Goal: Find specific fact: Find specific fact

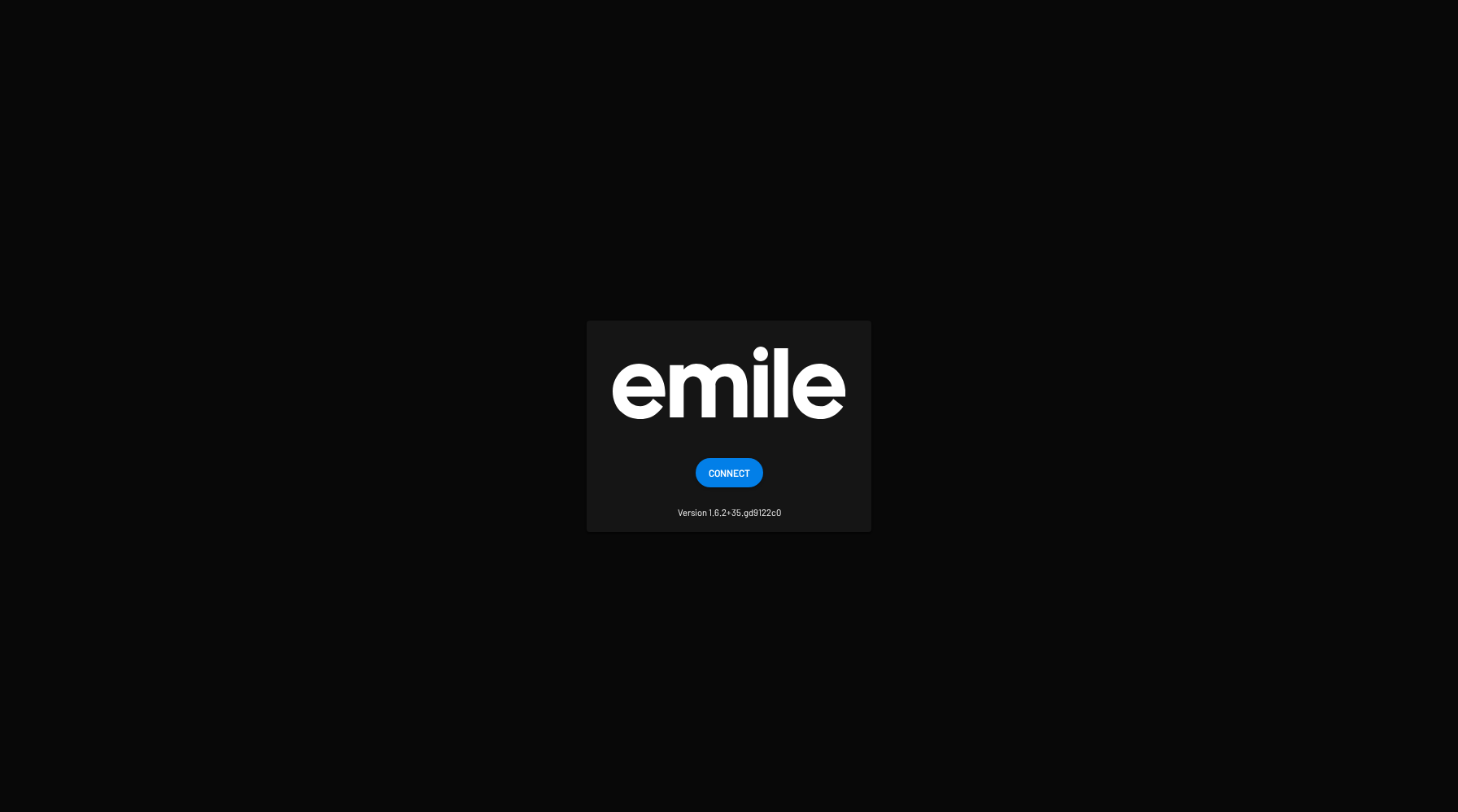
click at [733, 488] on small "Version 1.6.2+35.gd9122c0" at bounding box center [729, 503] width 103 height 32
click at [734, 478] on span "Connect" at bounding box center [729, 472] width 42 height 30
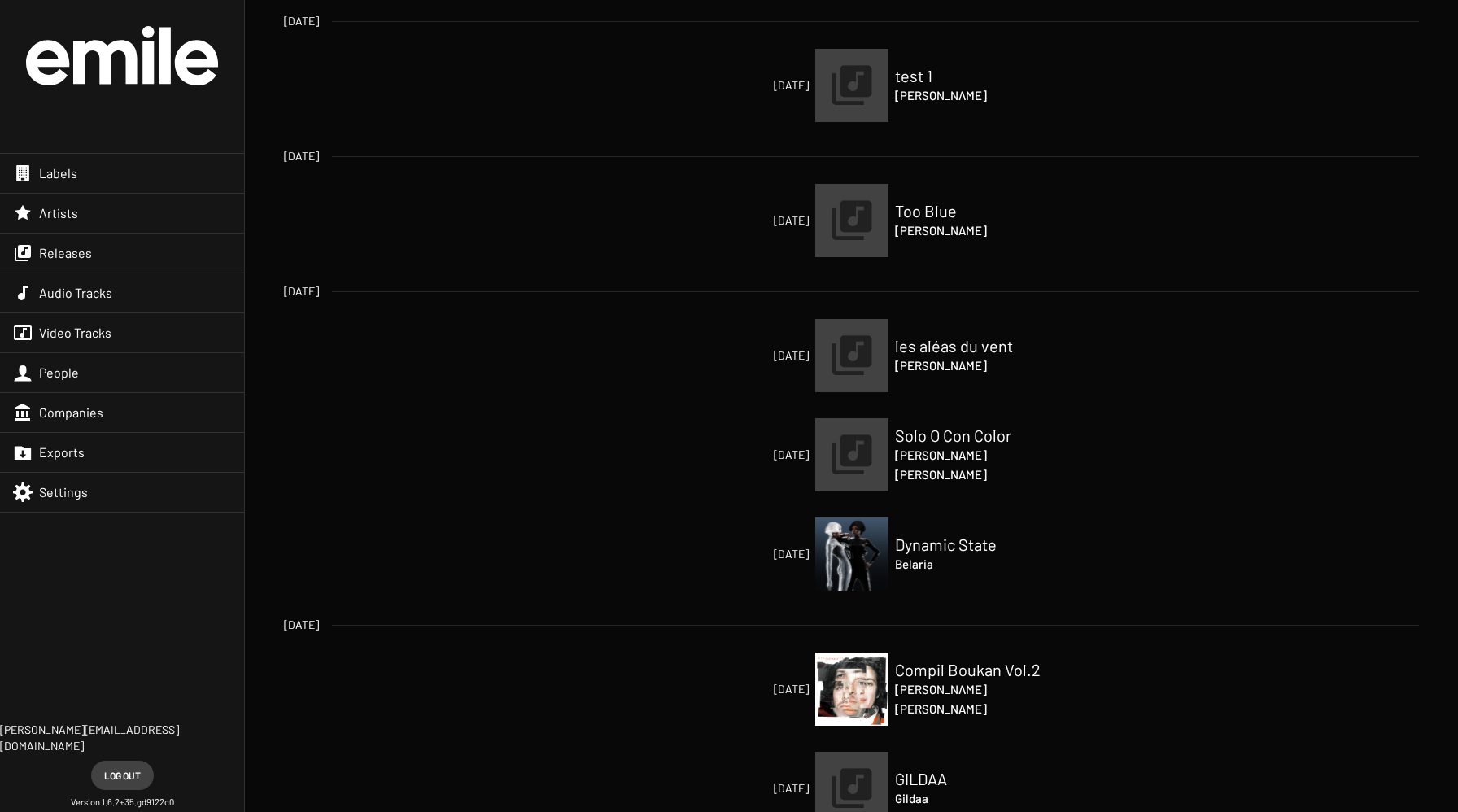
click at [89, 180] on div "Labels" at bounding box center [122, 173] width 245 height 39
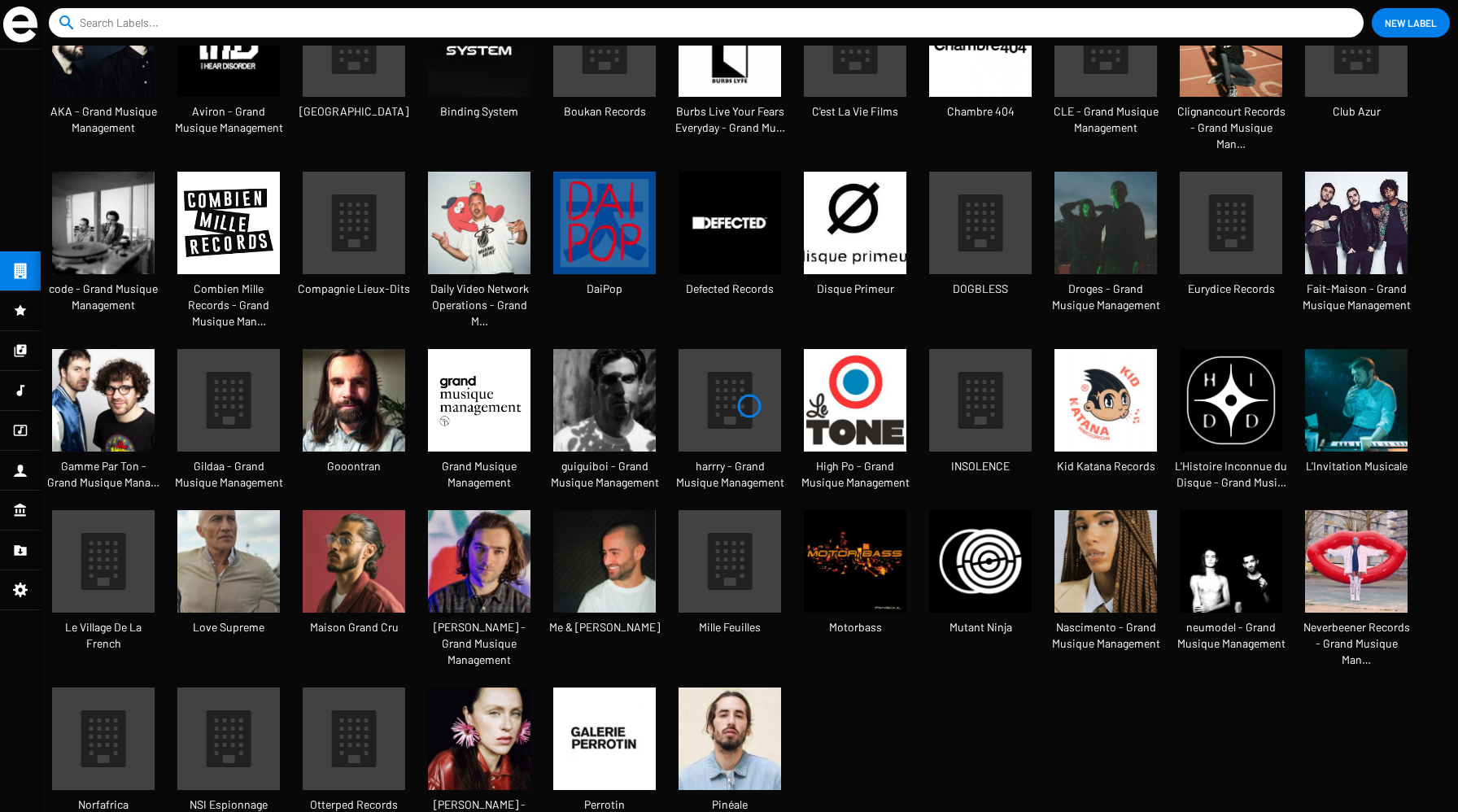
click at [491, 696] on img at bounding box center [479, 738] width 103 height 103
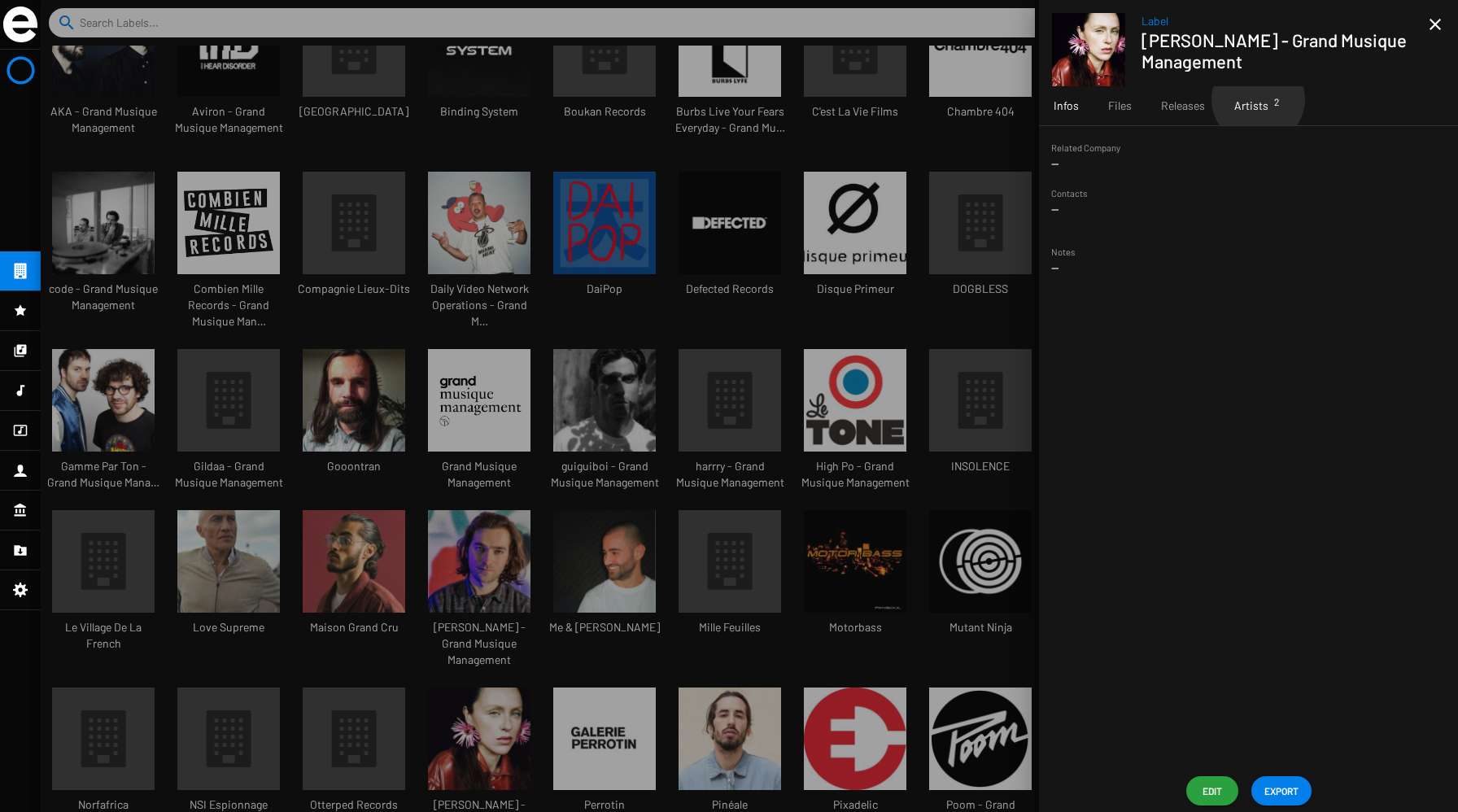
click at [1258, 99] on span "Artists 2" at bounding box center [1251, 106] width 34 height 16
click at [1181, 110] on span "Releases" at bounding box center [1183, 106] width 44 height 16
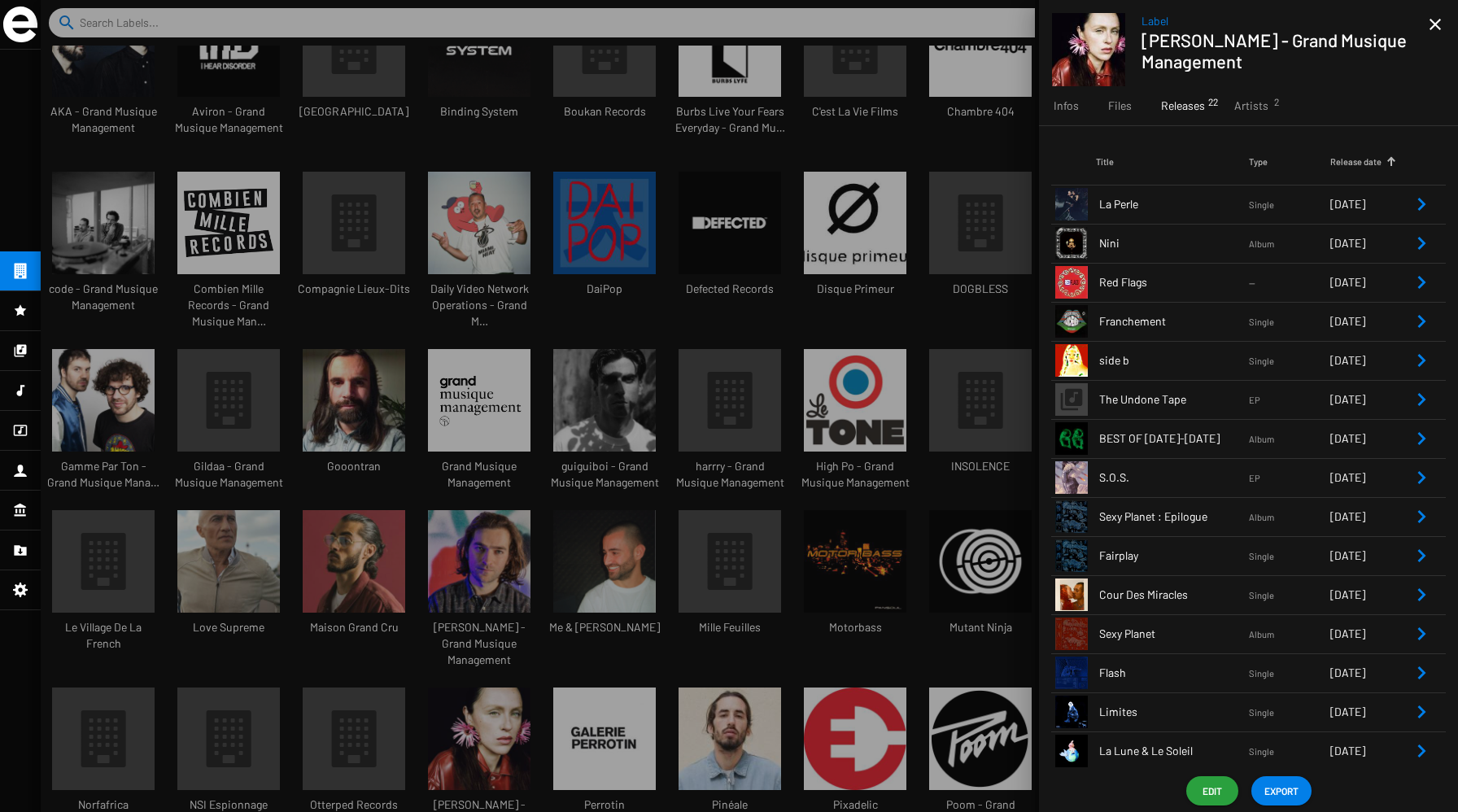
click at [1413, 205] on icon "Remove Reference" at bounding box center [1422, 204] width 20 height 20
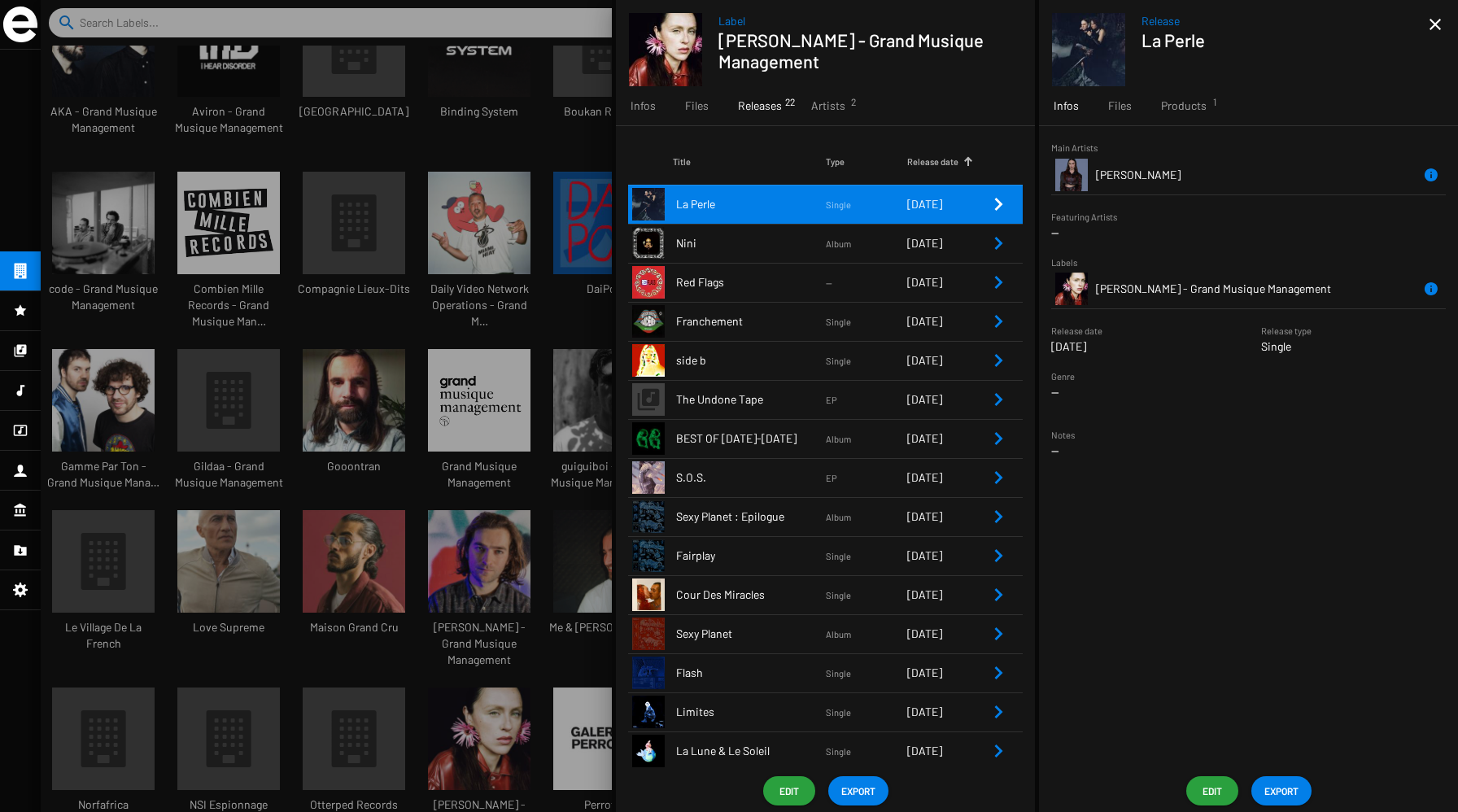
click at [212, 293] on div at bounding box center [749, 406] width 1417 height 812
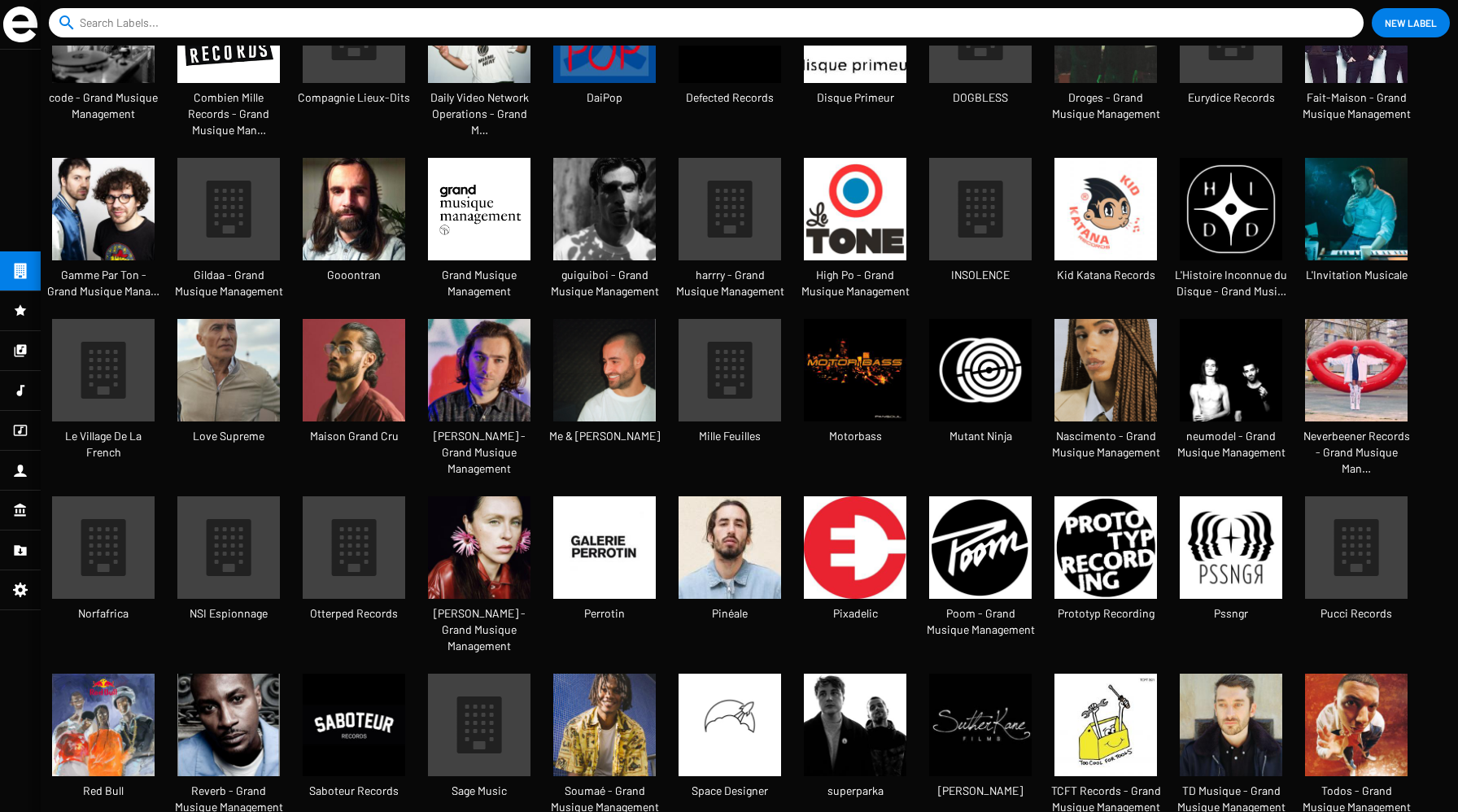
scroll to position [223, 0]
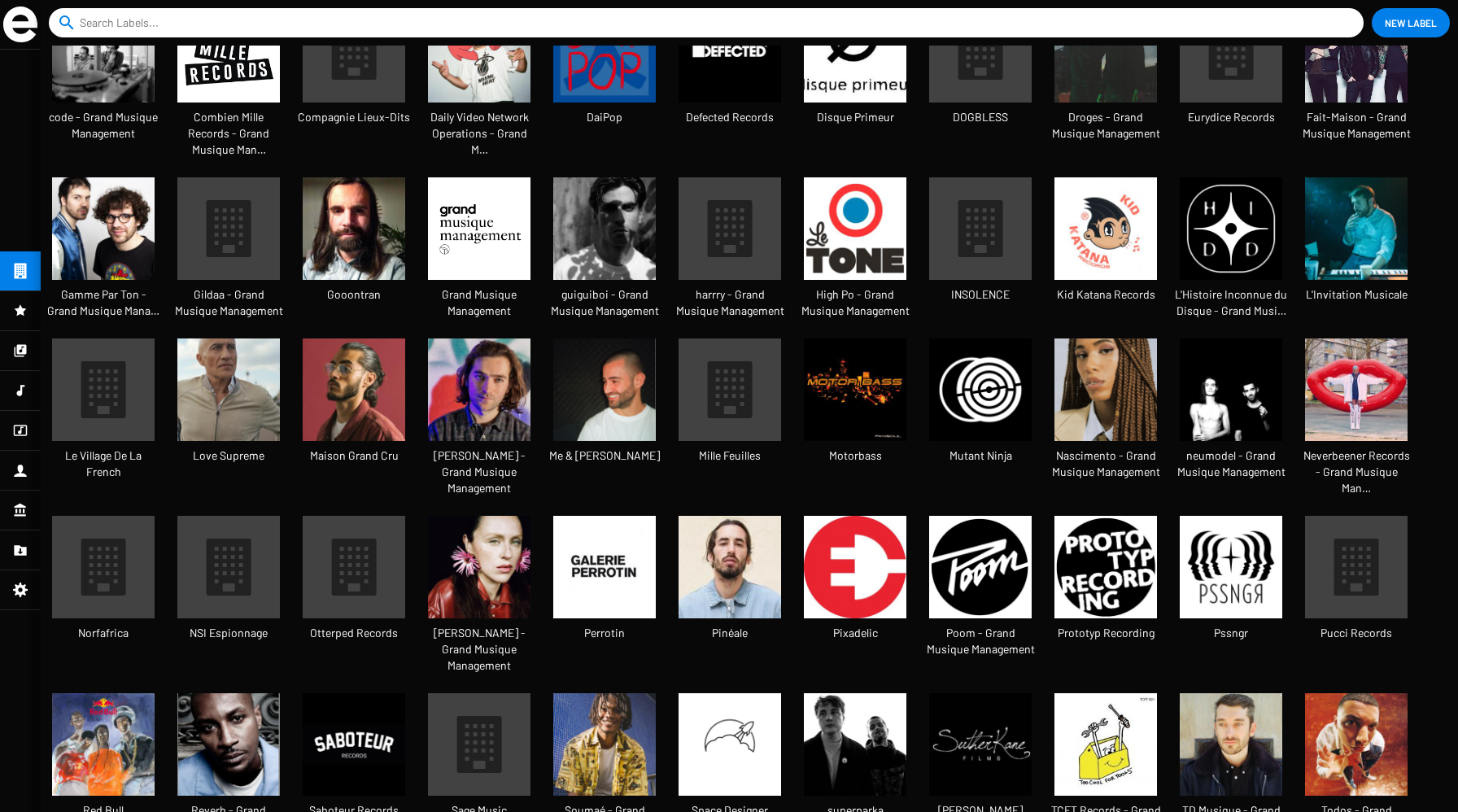
click at [497, 539] on img at bounding box center [479, 567] width 103 height 103
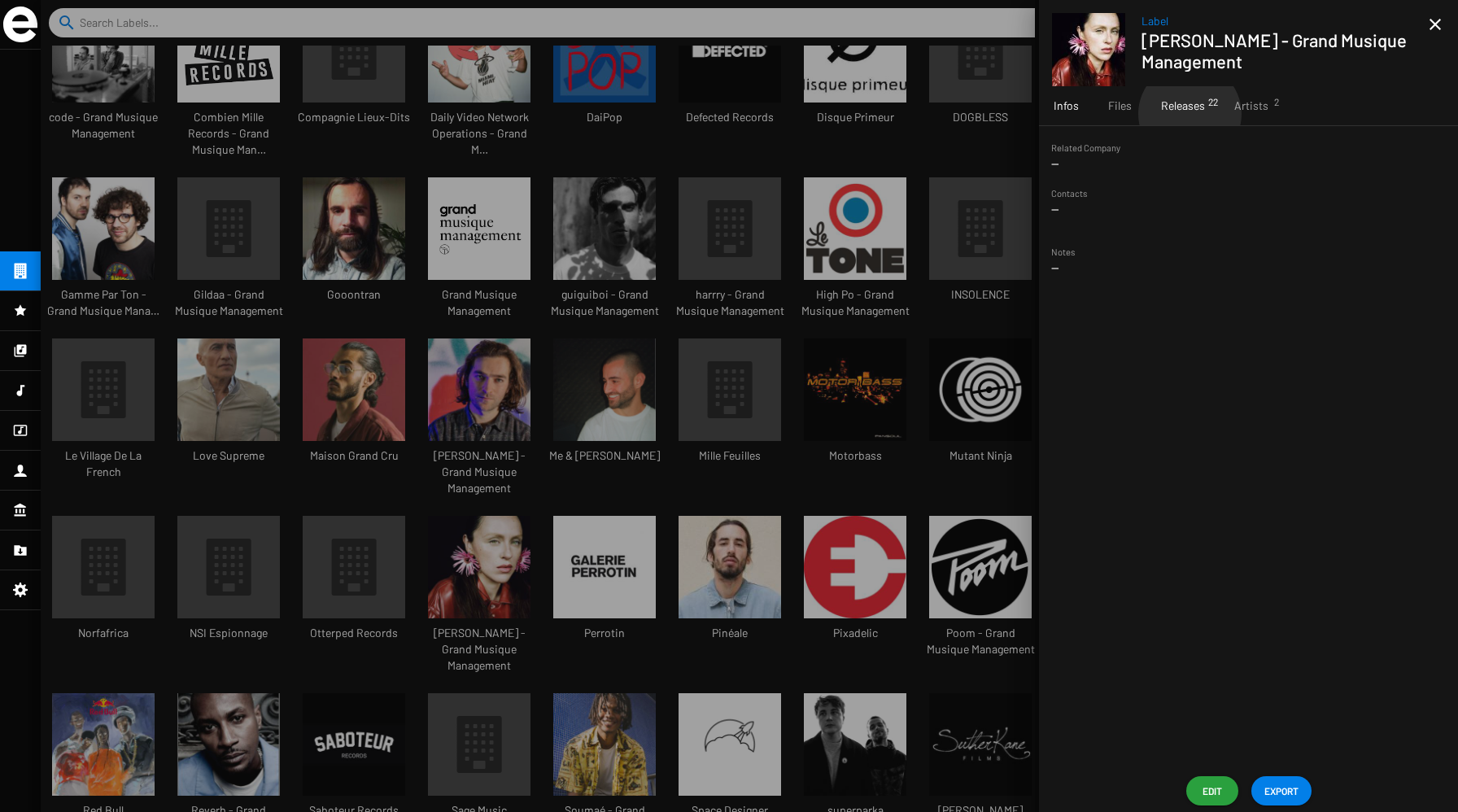
click at [1189, 114] on div "Releases 22" at bounding box center [1182, 106] width 73 height 39
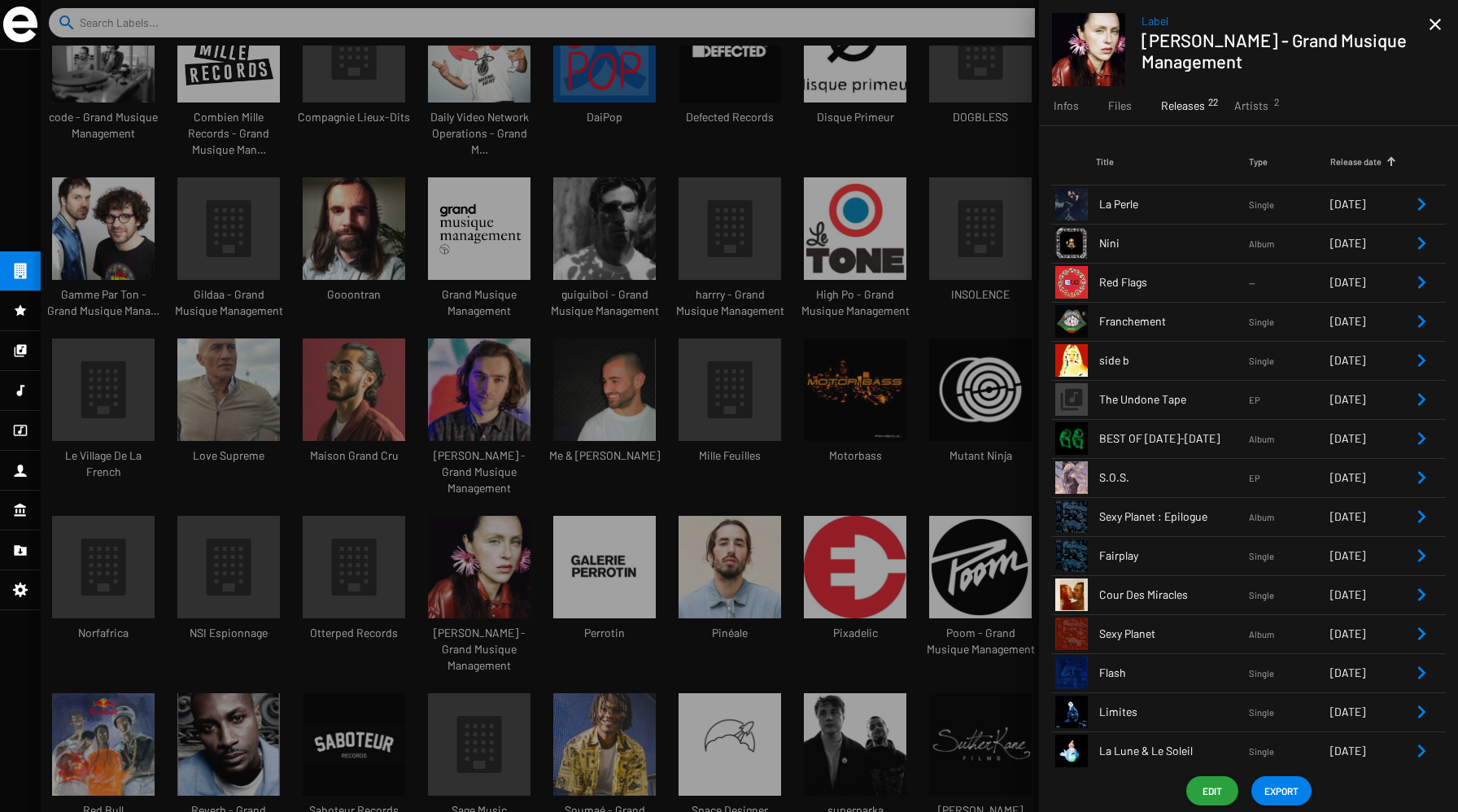
click at [1415, 203] on icon "Remove Reference" at bounding box center [1422, 204] width 20 height 20
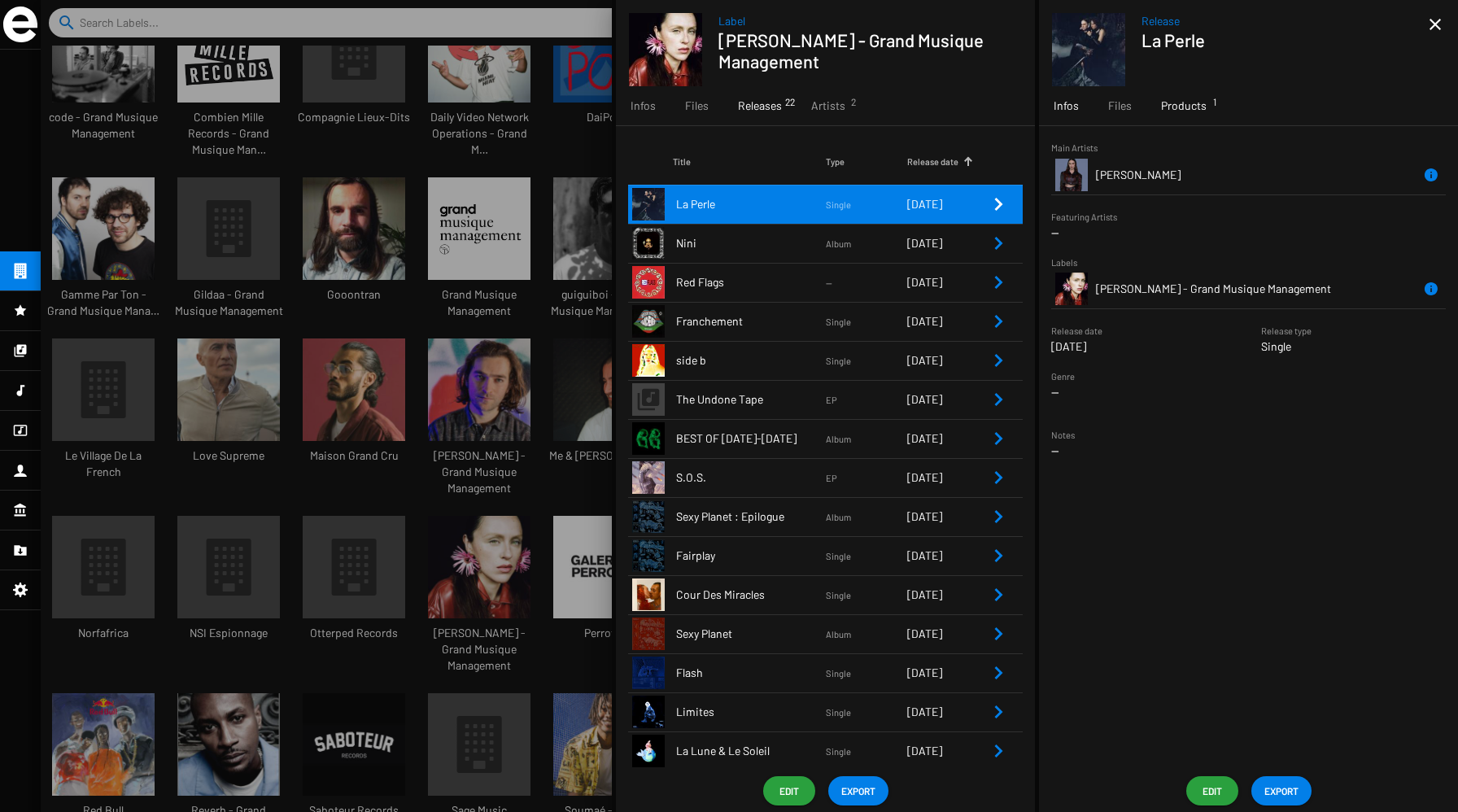
click at [1177, 103] on span "Products 1" at bounding box center [1184, 106] width 46 height 16
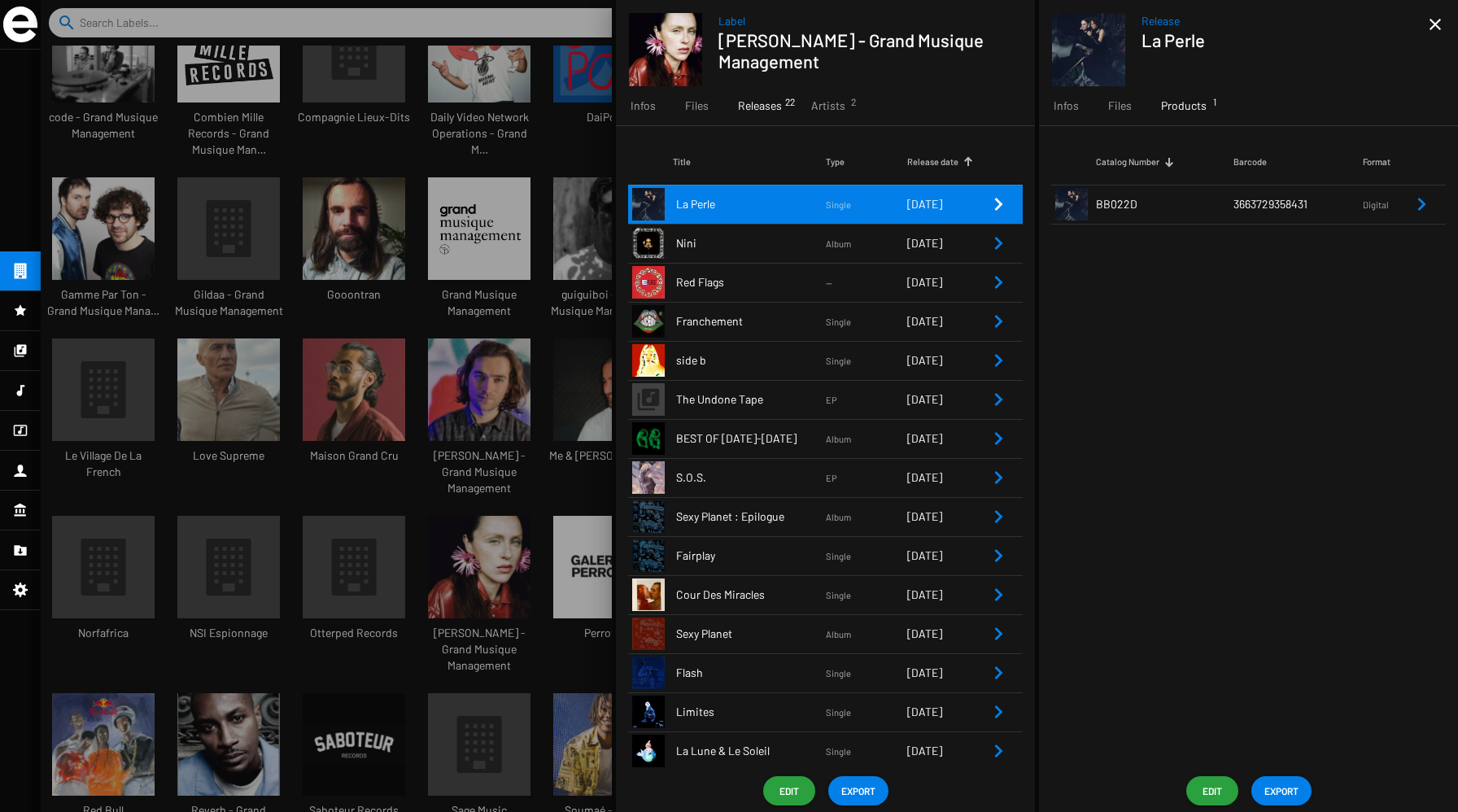
click at [1418, 211] on icon "Remove Reference" at bounding box center [1422, 204] width 20 height 20
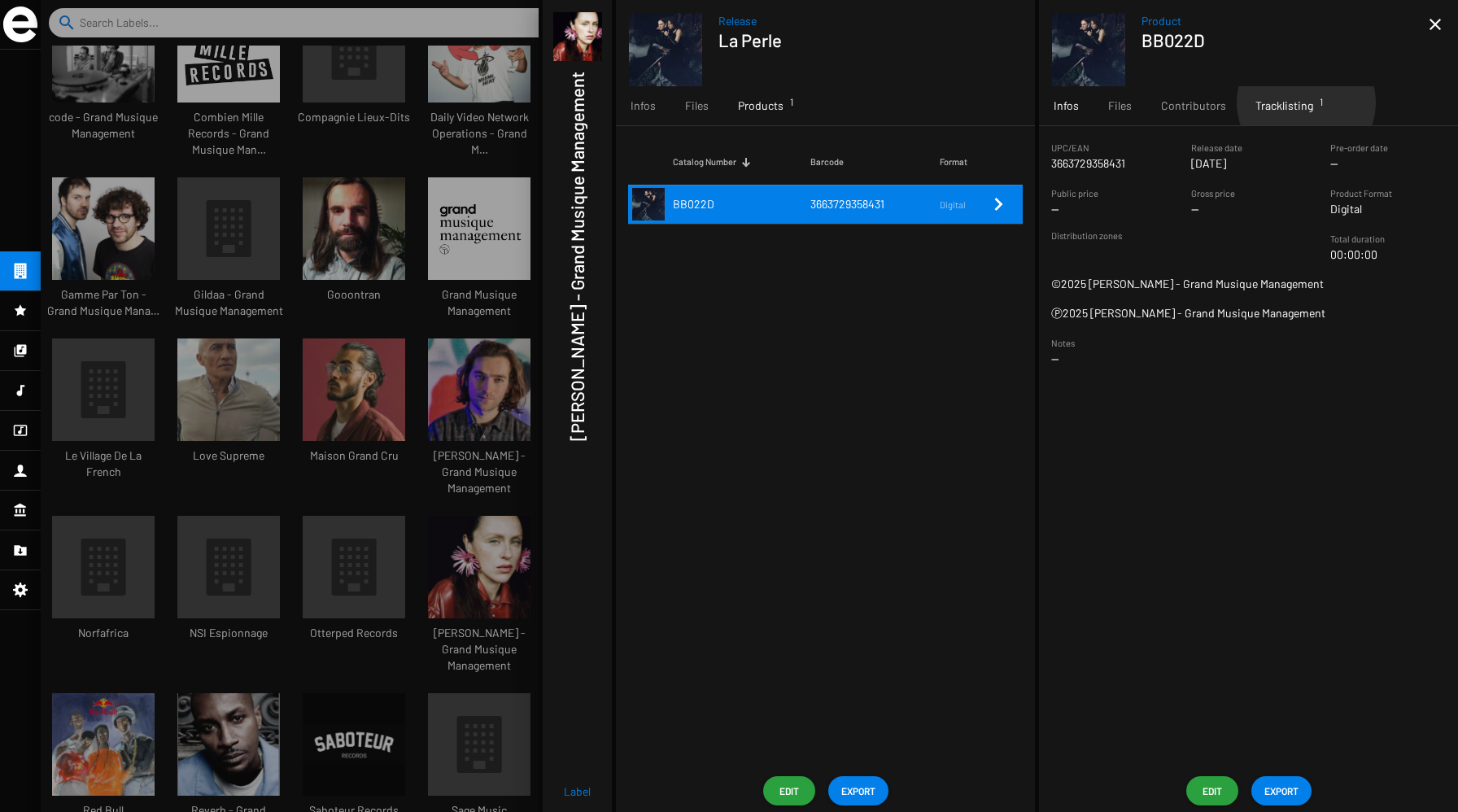
click at [1303, 103] on span "Tracklisting 1" at bounding box center [1284, 106] width 57 height 16
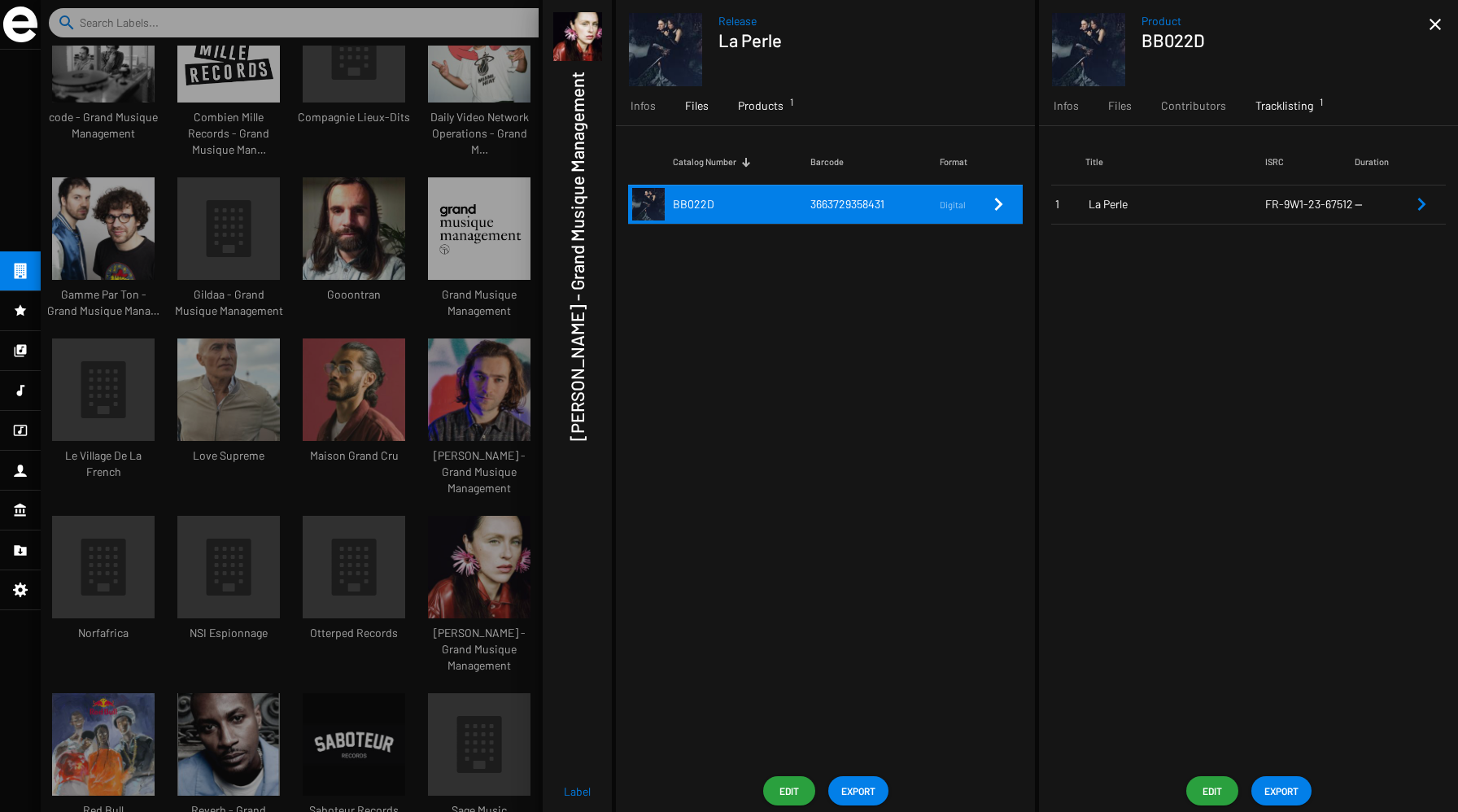
click at [692, 118] on div "Files" at bounding box center [697, 106] width 53 height 39
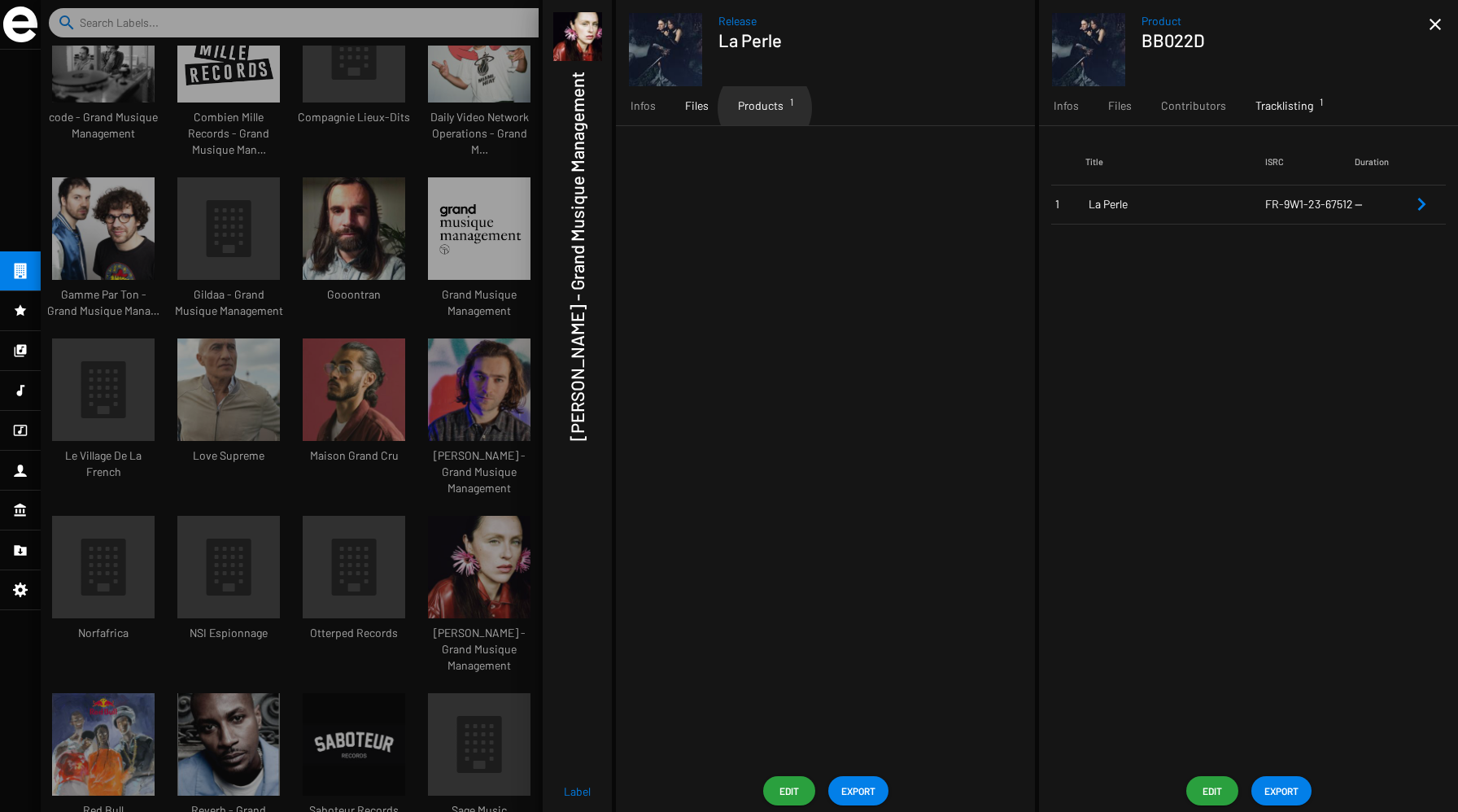
click at [764, 108] on span "Products 1" at bounding box center [761, 106] width 46 height 16
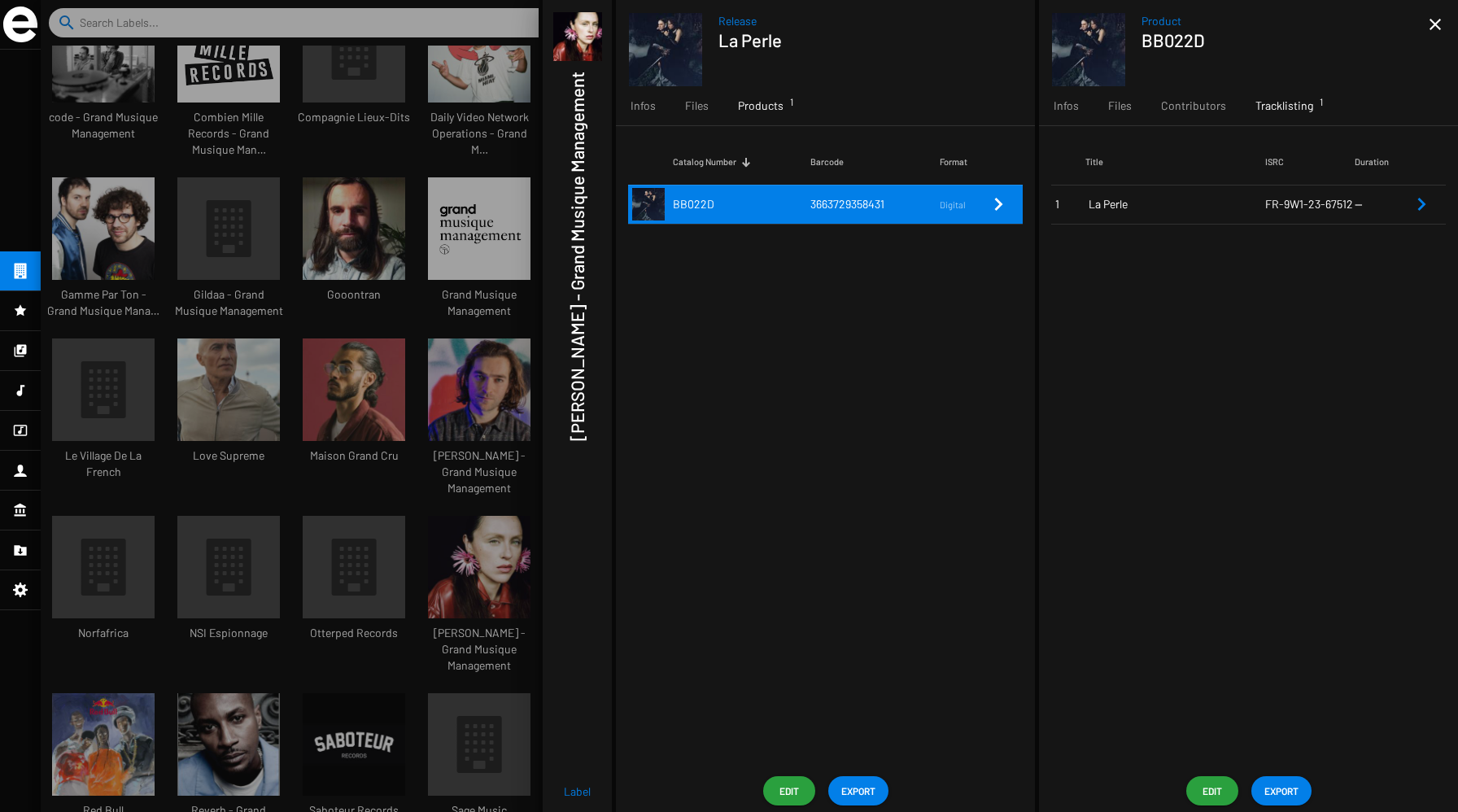
drag, startPoint x: 1213, startPoint y: 41, endPoint x: 1144, endPoint y: 39, distance: 69.0
click at [1144, 40] on h1 "BB022D" at bounding box center [1278, 40] width 274 height 21
click at [1144, 39] on h1 "BB022D" at bounding box center [1278, 40] width 274 height 21
drag, startPoint x: 1144, startPoint y: 39, endPoint x: 1234, endPoint y: 36, distance: 90.0
click at [1235, 39] on h1 "BB022D" at bounding box center [1278, 40] width 274 height 21
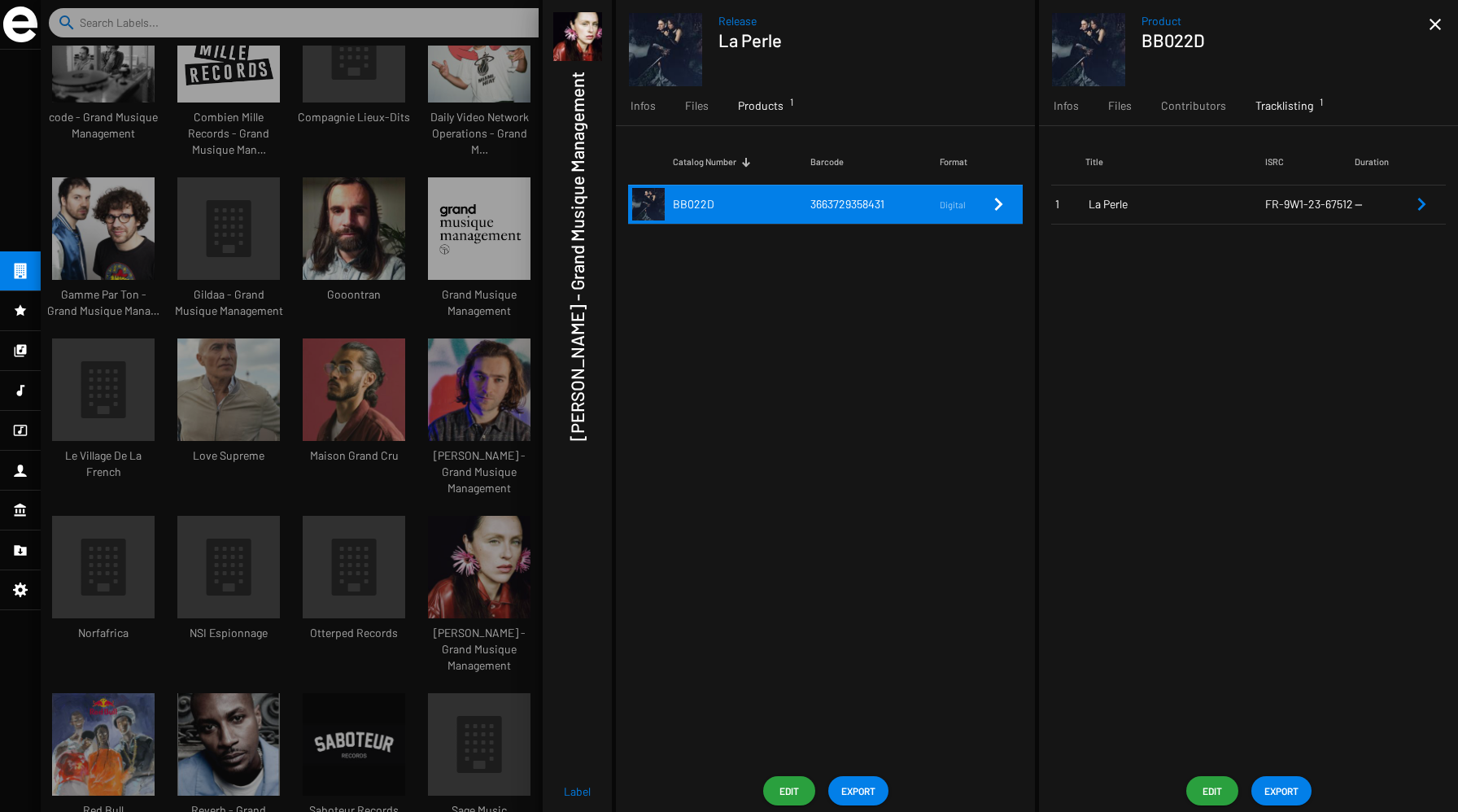
click at [1234, 36] on h1 "BB022D" at bounding box center [1278, 40] width 274 height 21
drag, startPoint x: 1221, startPoint y: 36, endPoint x: 1140, endPoint y: 36, distance: 81.0
click at [1139, 36] on app-overview-header "Product BB022D close" at bounding box center [1248, 43] width 419 height 86
click at [1160, 43] on h1 "BB022D" at bounding box center [1278, 40] width 274 height 21
drag, startPoint x: 1205, startPoint y: 39, endPoint x: 1135, endPoint y: 48, distance: 70.6
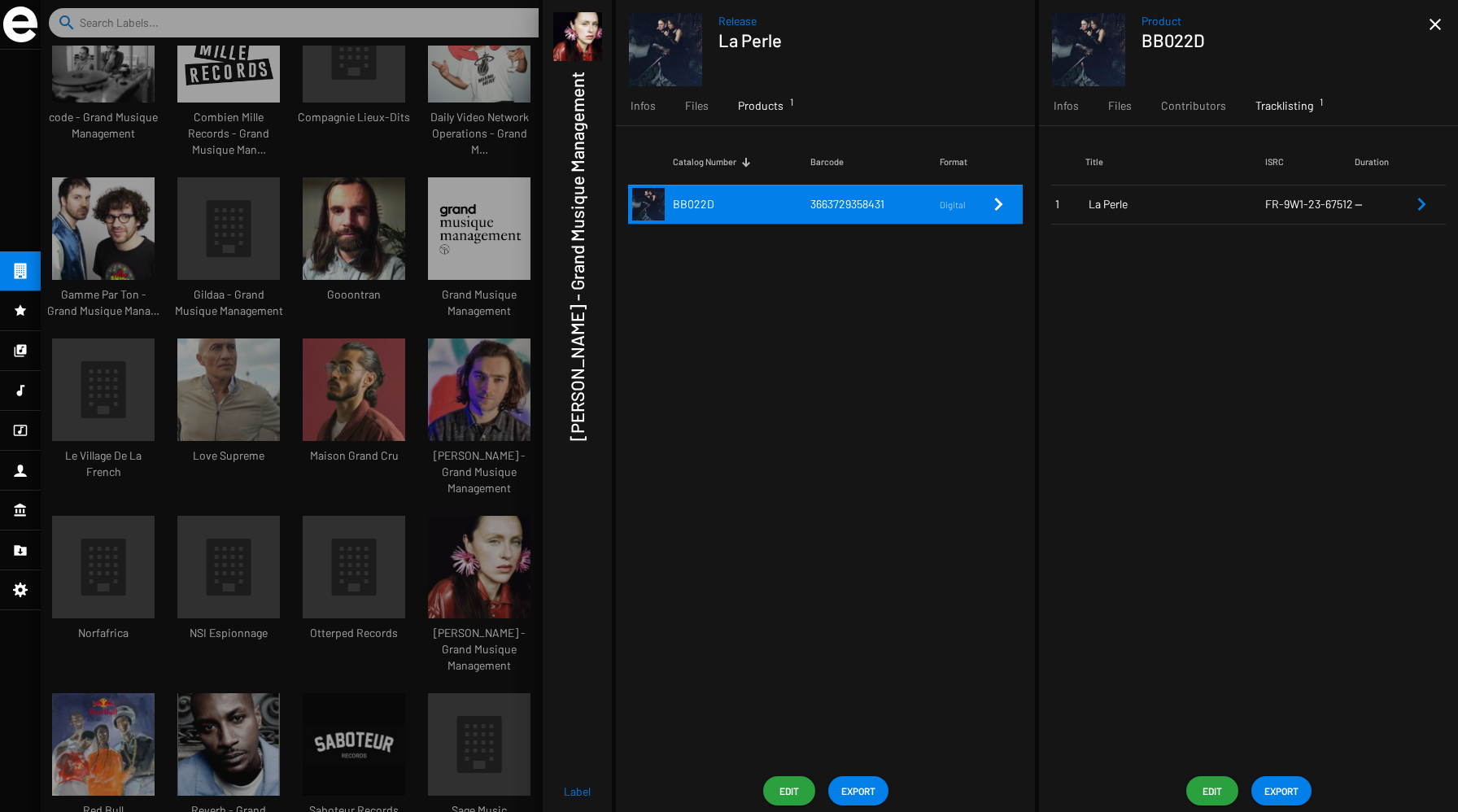
click at [1135, 47] on app-overview-header "Product BB022D close" at bounding box center [1248, 43] width 419 height 86
click at [1135, 48] on app-image-renderer at bounding box center [1096, 48] width 89 height 14
click at [1417, 201] on icon "Remove Reference" at bounding box center [1422, 204] width 20 height 20
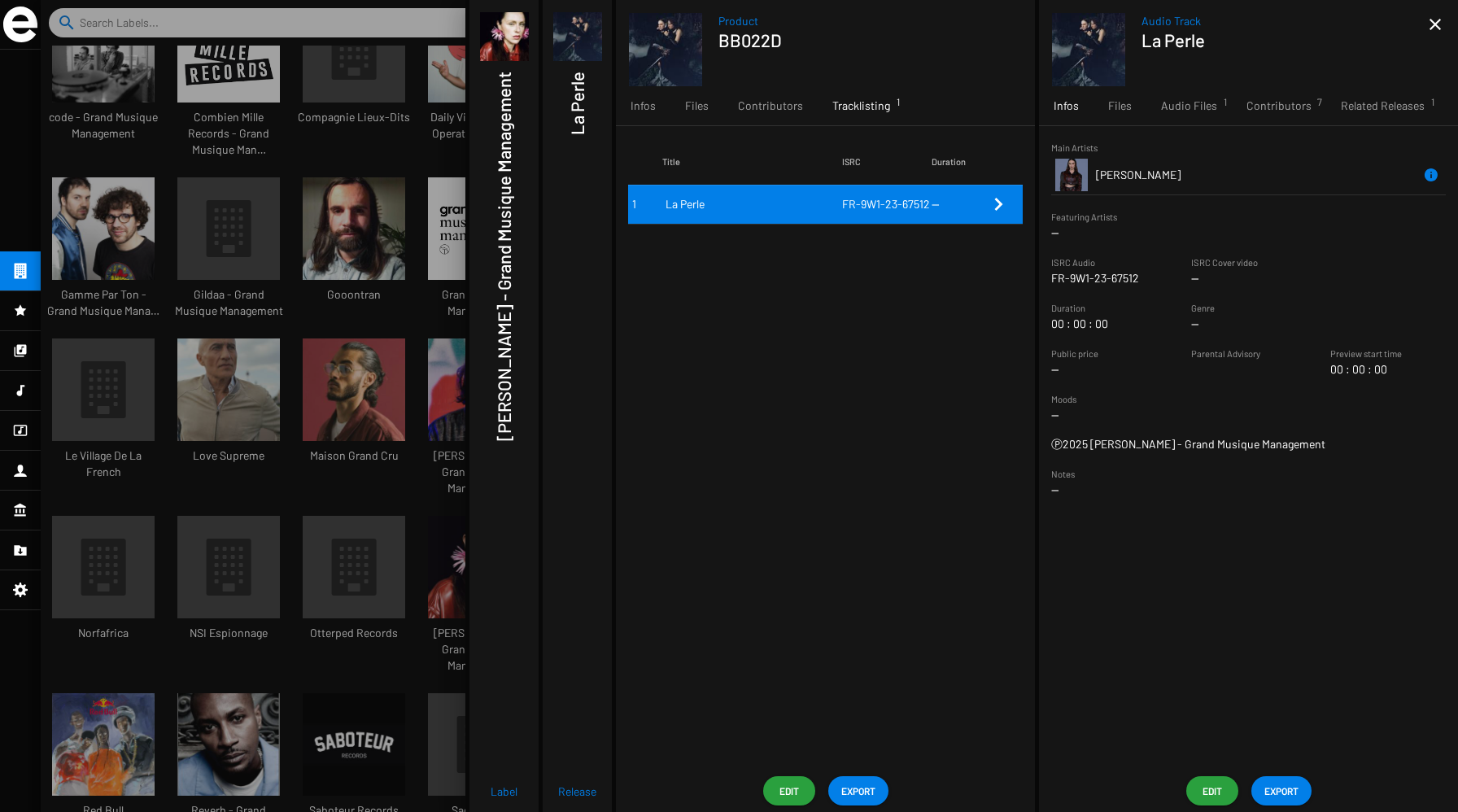
click at [1426, 33] on mat-icon "close" at bounding box center [1435, 25] width 20 height 20
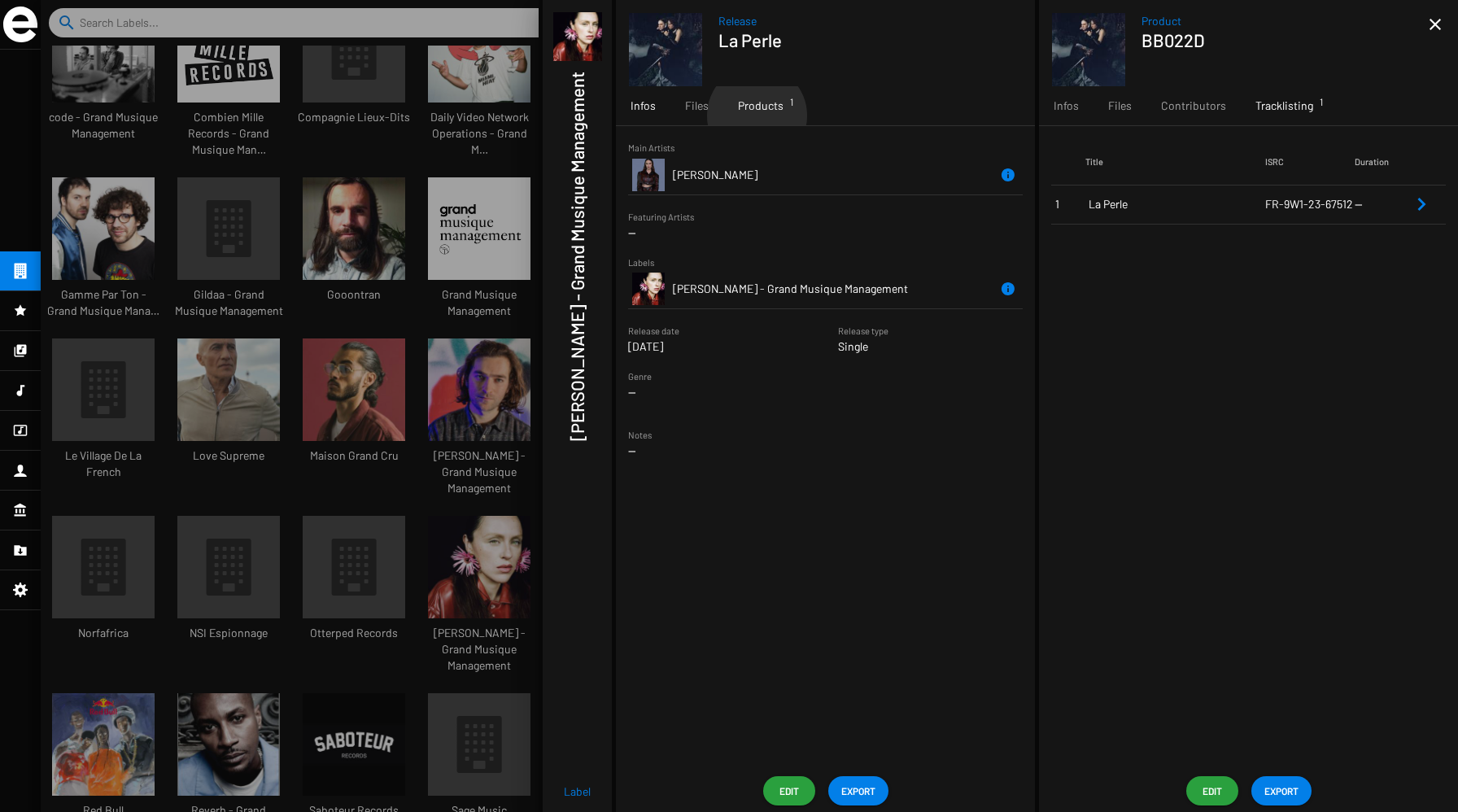
click at [756, 116] on div "Products 1" at bounding box center [761, 106] width 75 height 39
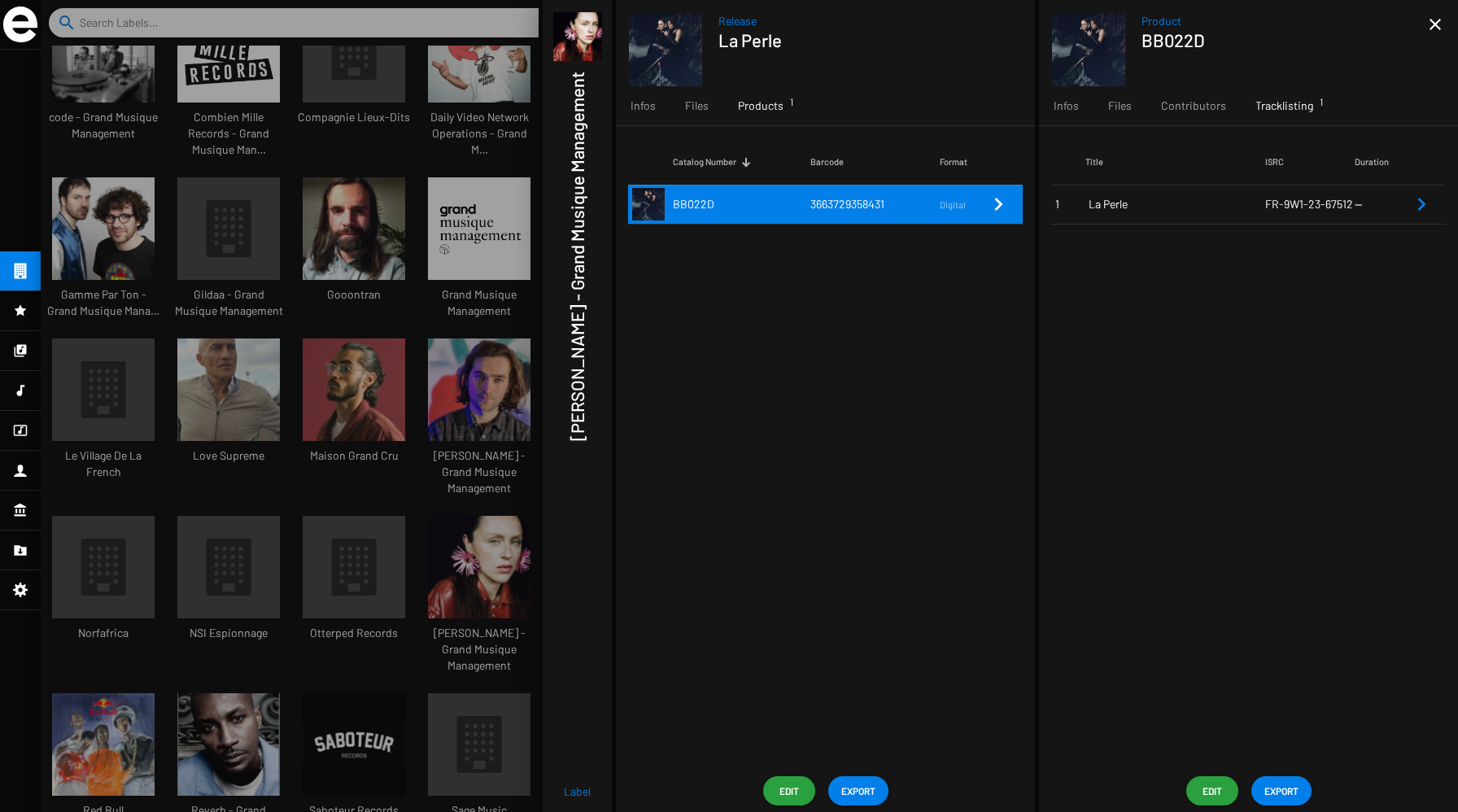
drag, startPoint x: 889, startPoint y: 203, endPoint x: 778, endPoint y: 204, distance: 111.0
click at [778, 204] on tr "BB022D 3663729358431 Digital" at bounding box center [825, 204] width 395 height 39
copy tr "3663729358431"
drag, startPoint x: 1208, startPoint y: 42, endPoint x: 1140, endPoint y: 42, distance: 68.0
click at [1141, 42] on h1 "BB022D" at bounding box center [1278, 40] width 274 height 21
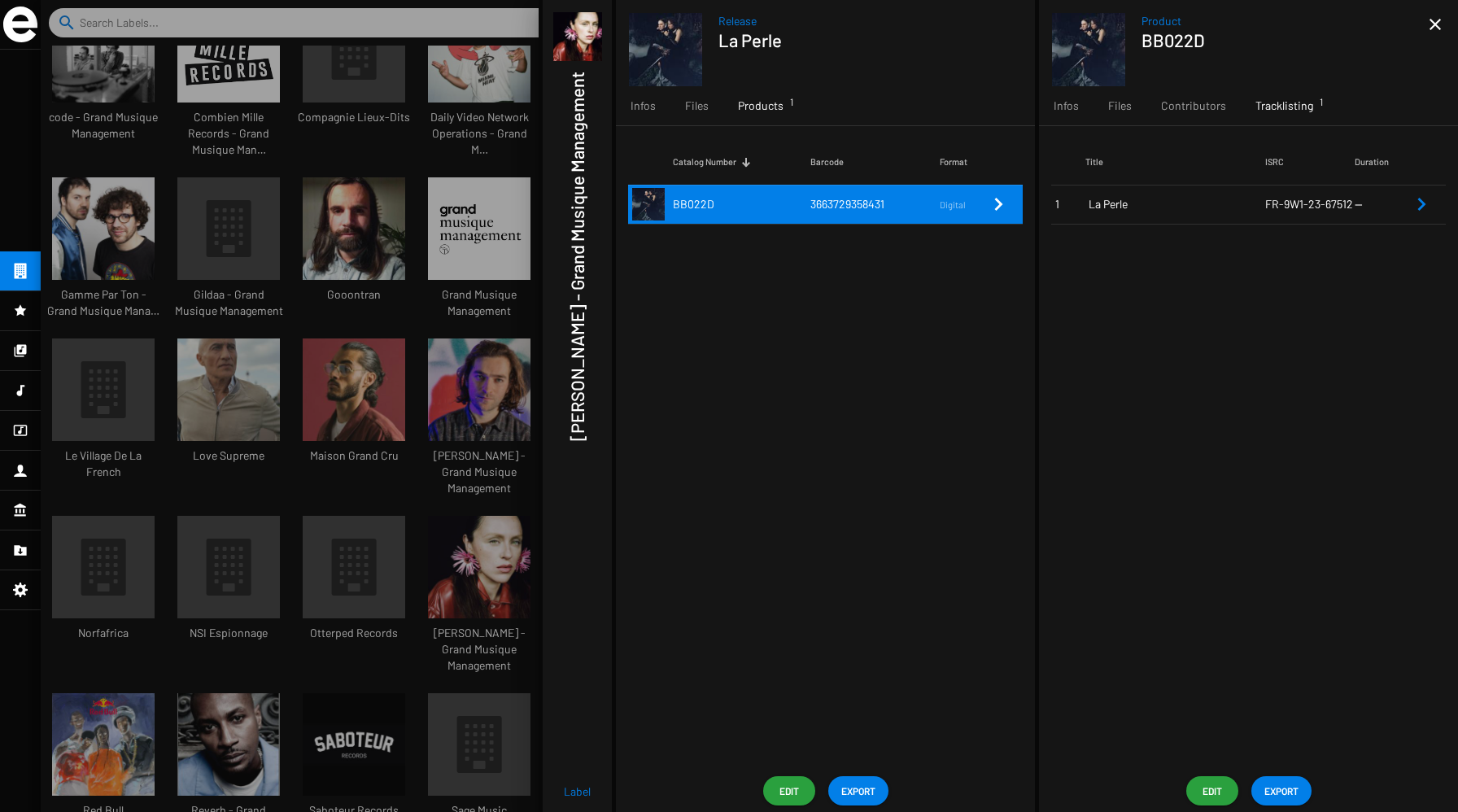
click at [1154, 42] on h1 "BB022D" at bounding box center [1278, 40] width 274 height 21
drag, startPoint x: 1162, startPoint y: 41, endPoint x: 1138, endPoint y: 41, distance: 24.0
click at [1138, 41] on app-overview-header "Product BB022D close" at bounding box center [1248, 43] width 419 height 86
click at [1155, 45] on h1 "BB022D" at bounding box center [1278, 40] width 274 height 21
drag, startPoint x: 1161, startPoint y: 44, endPoint x: 1191, endPoint y: 43, distance: 30.0
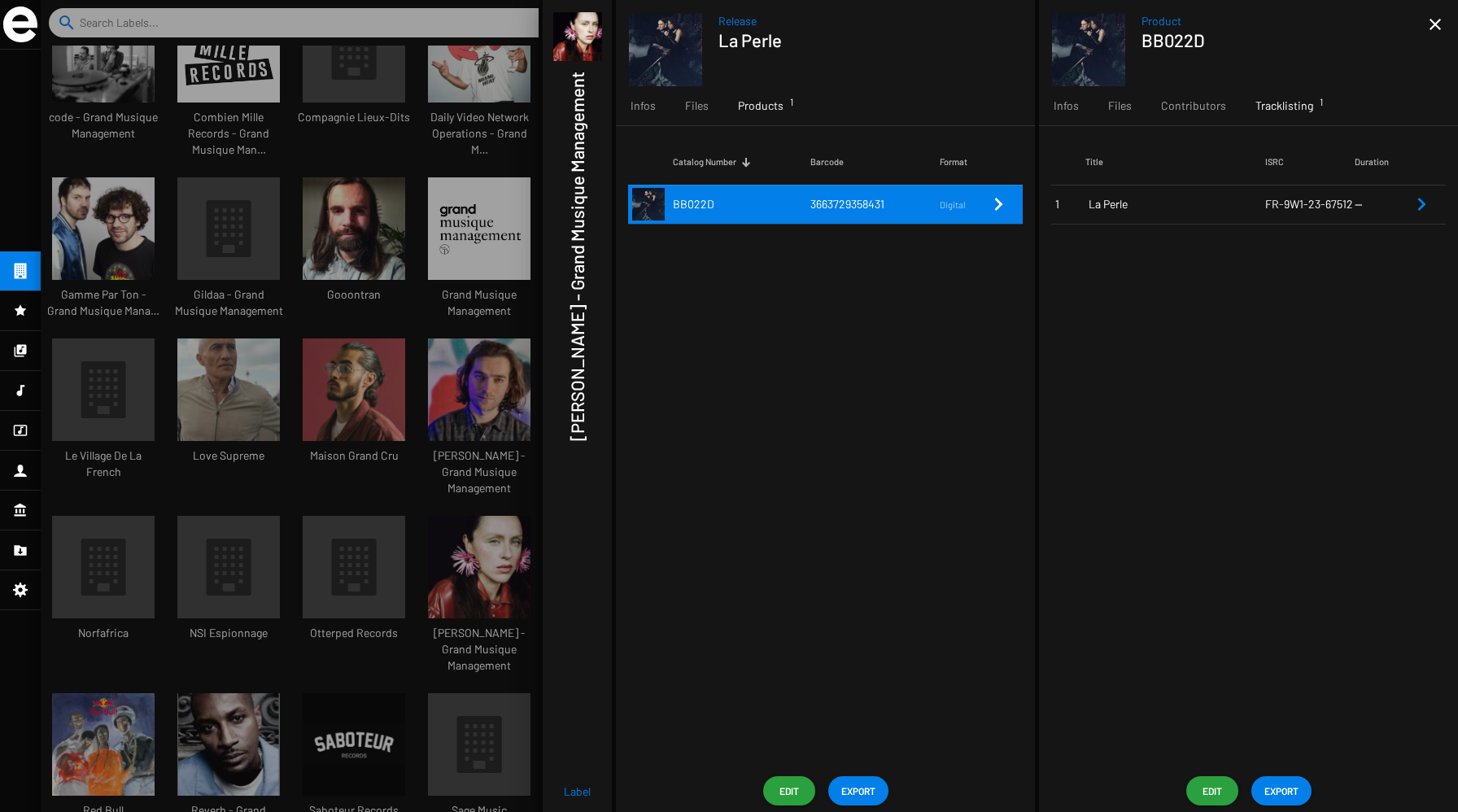
click at [1191, 43] on h1 "BB022D" at bounding box center [1278, 40] width 274 height 21
click at [1217, 41] on h1 "BB022D" at bounding box center [1278, 40] width 274 height 21
drag, startPoint x: 1216, startPoint y: 41, endPoint x: 1151, endPoint y: 40, distance: 65.0
click at [1149, 40] on h1 "BB022D" at bounding box center [1278, 40] width 274 height 21
click at [1153, 41] on h1 "BB022D" at bounding box center [1278, 40] width 274 height 21
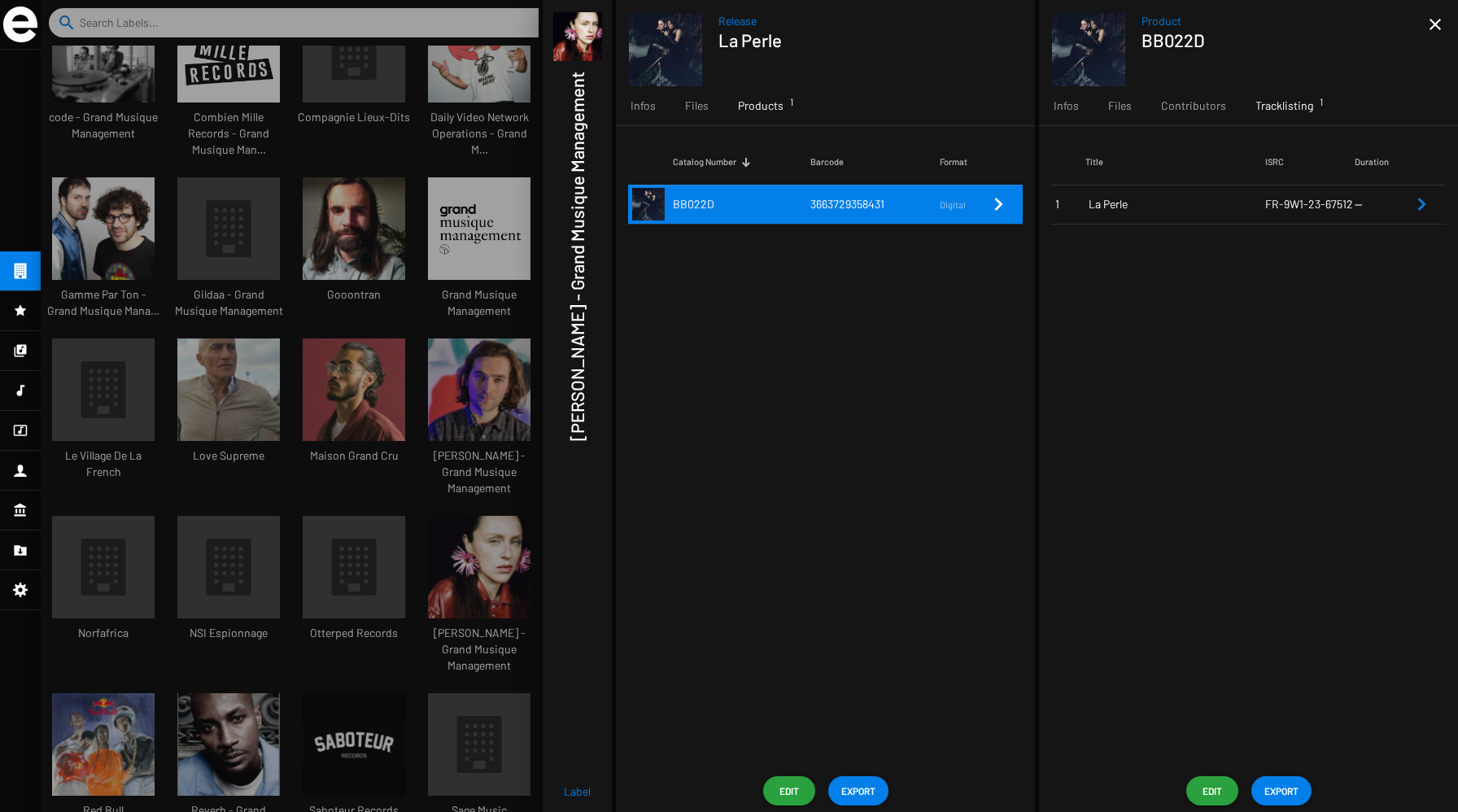
drag, startPoint x: 1204, startPoint y: 41, endPoint x: 1142, endPoint y: 40, distance: 62.0
click at [1142, 40] on h1 "BB022D" at bounding box center [1278, 40] width 274 height 21
click at [1410, 206] on td "--" at bounding box center [1383, 204] width 57 height 39
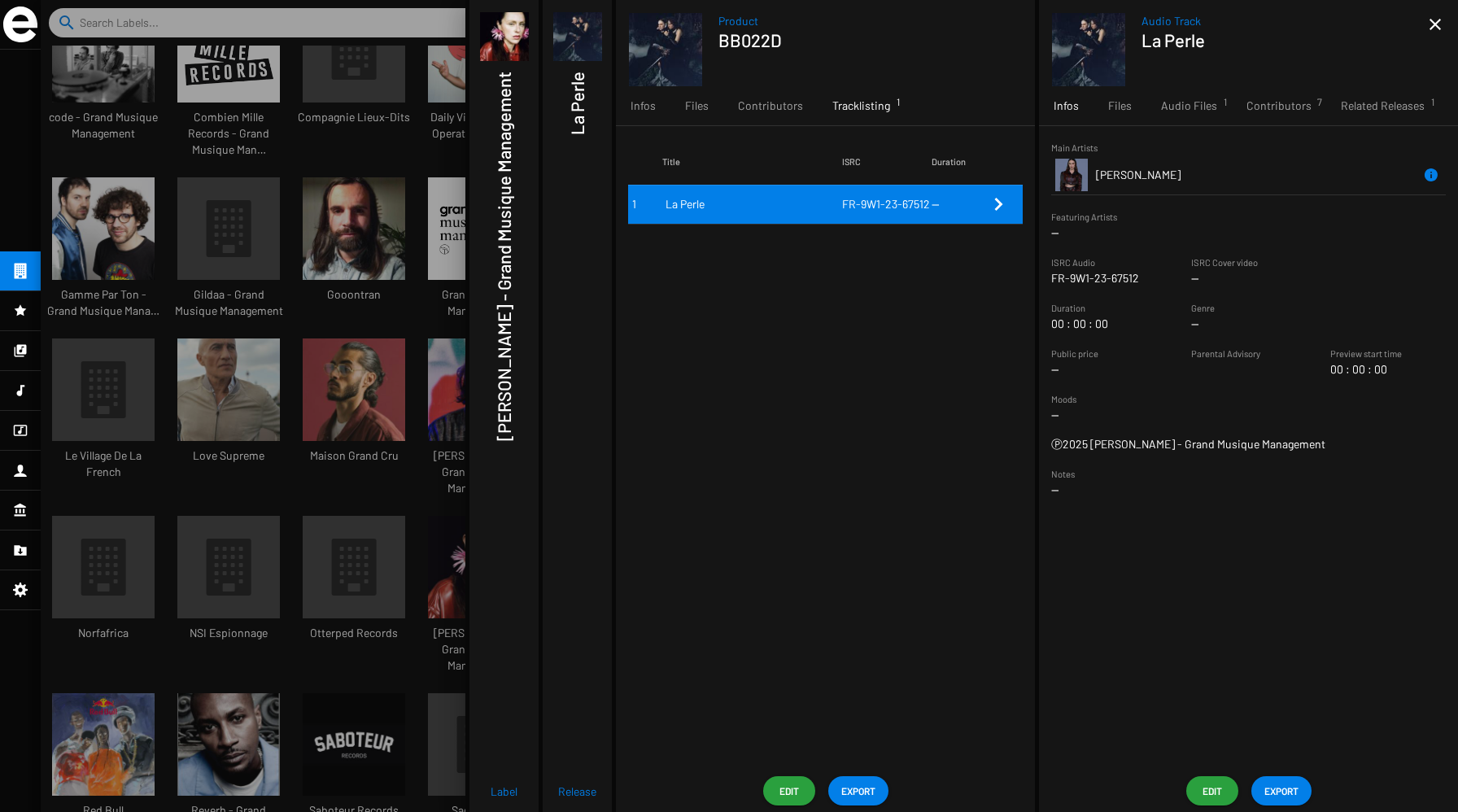
drag, startPoint x: 1140, startPoint y: 282, endPoint x: 1051, endPoint y: 280, distance: 89.0
click at [1051, 281] on sf-string-widget "ISRC Audio FR-9W1-23-67512" at bounding box center [1108, 270] width 116 height 33
